Goal: Transaction & Acquisition: Purchase product/service

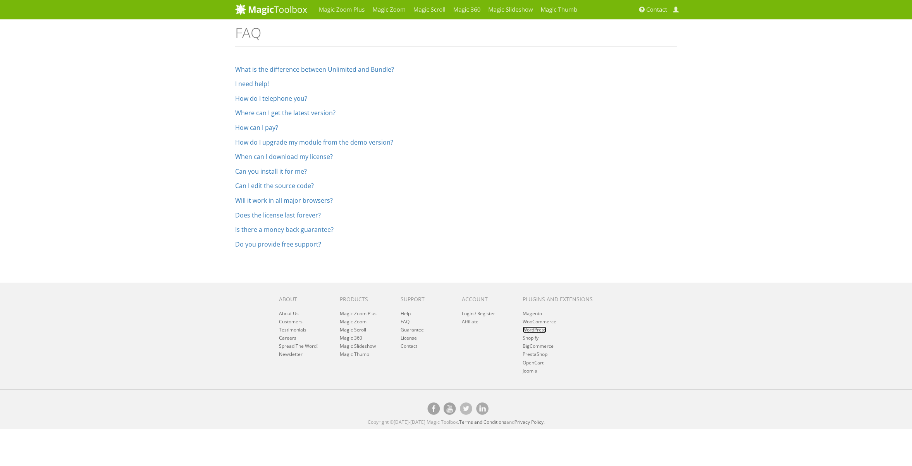
click at [540, 331] on link "WordPress" at bounding box center [535, 329] width 24 height 7
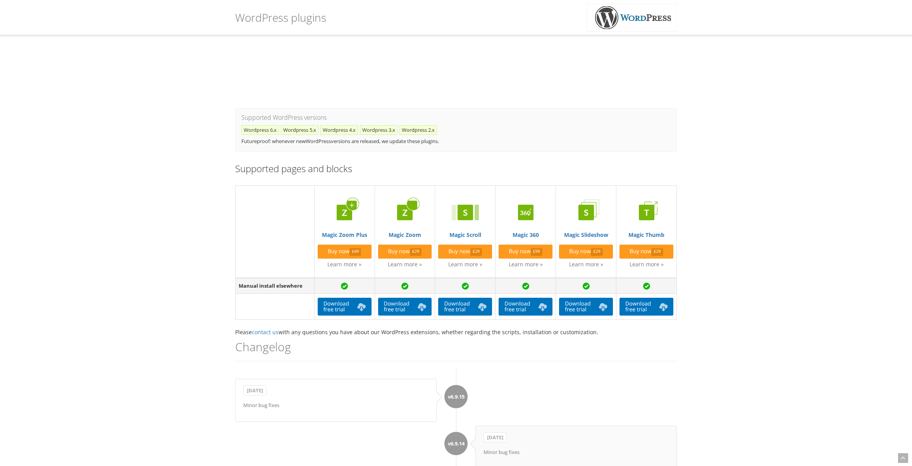
scroll to position [172, 0]
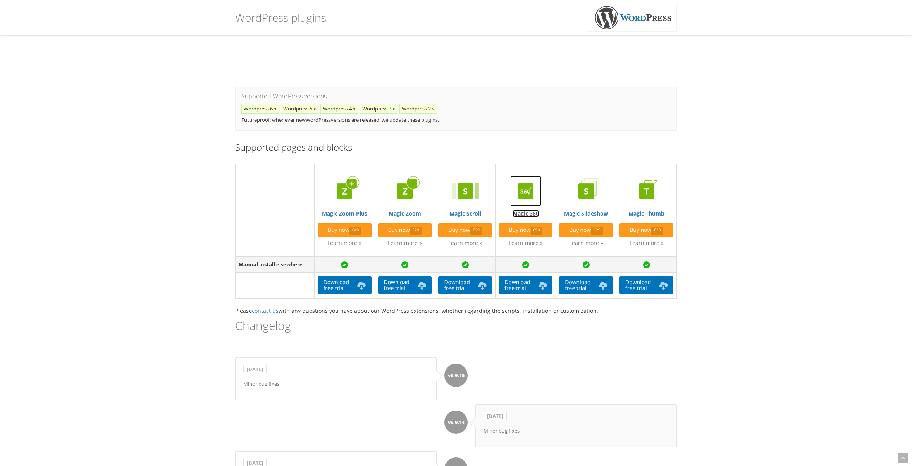
click at [522, 214] on link "Magic 360" at bounding box center [526, 196] width 54 height 41
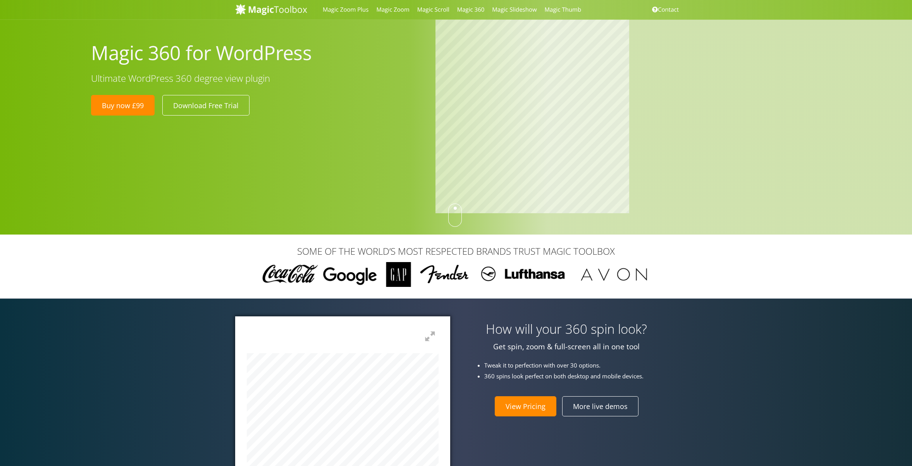
click at [404, 124] on div "Magic 360 for WordPress Ultimate WordPress 360 degree view plugin Buy now £99 D…" at bounding box center [456, 117] width 912 height 235
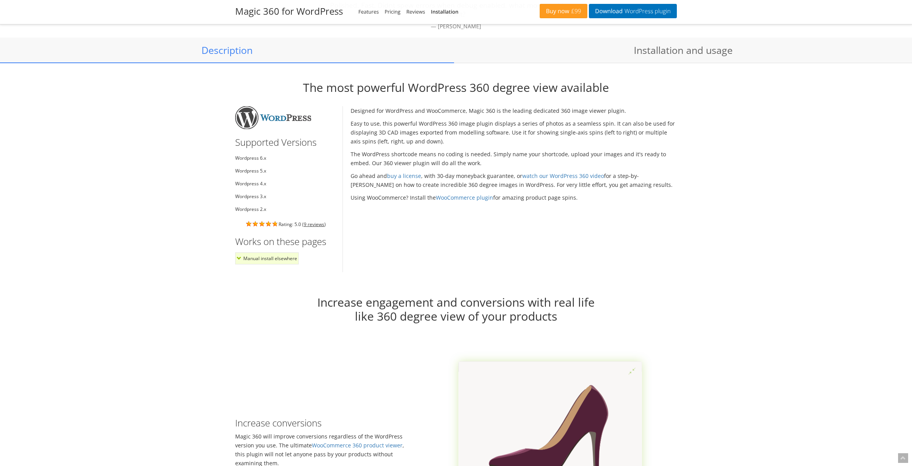
scroll to position [564, 0]
click at [421, 135] on p "Easy to use, this powerful WordPress 360 image plugin displays a series of phot…" at bounding box center [514, 132] width 327 height 27
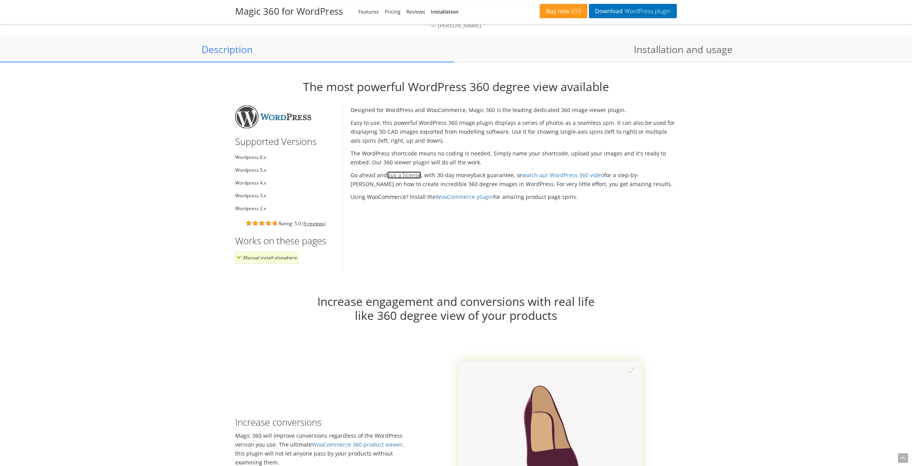
click at [400, 171] on link "buy a license" at bounding box center [404, 174] width 34 height 7
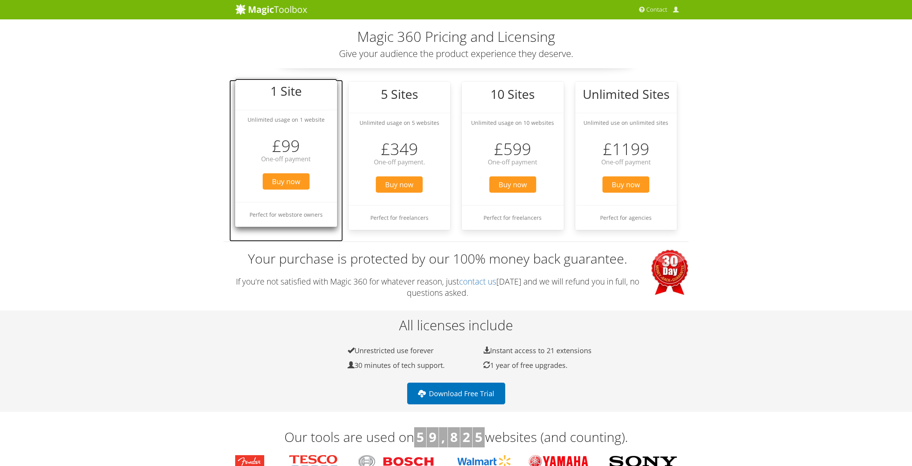
click at [291, 193] on li "Buy now" at bounding box center [286, 182] width 102 height 33
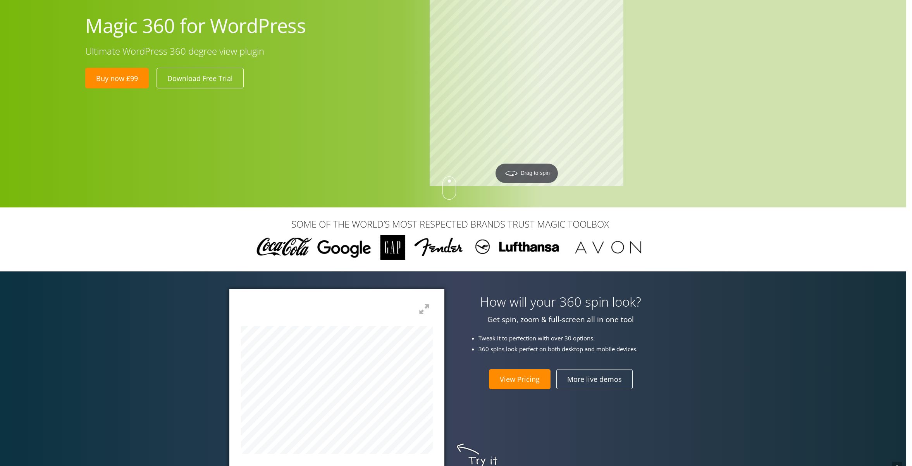
scroll to position [0, 6]
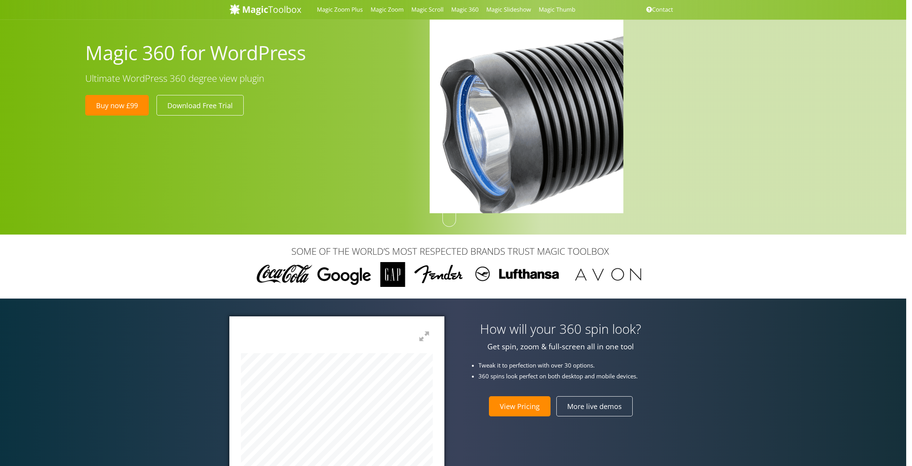
click at [455, 124] on img at bounding box center [715, 92] width 581 height 581
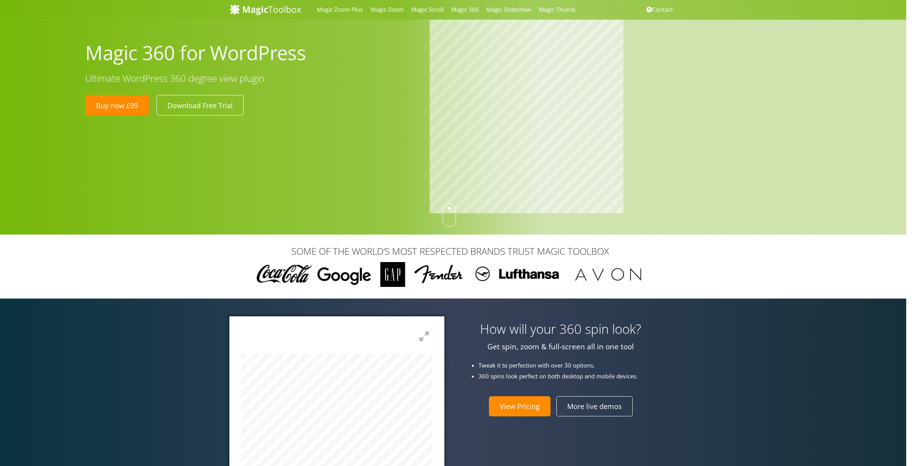
click at [276, 63] on h1 "Magic 360 for WordPress" at bounding box center [251, 52] width 333 height 25
